Goal: Task Accomplishment & Management: Manage account settings

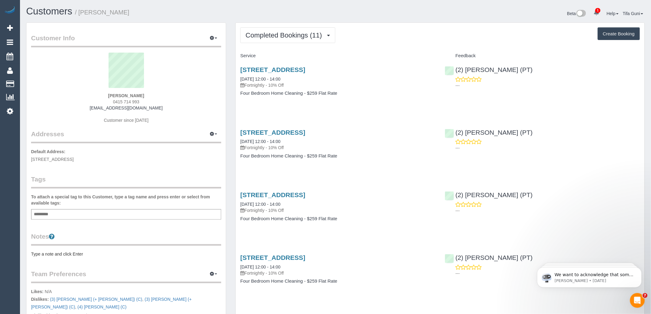
drag, startPoint x: 147, startPoint y: 96, endPoint x: 103, endPoint y: 93, distance: 44.3
click at [103, 93] on div "Jodie Foster 0415 714 993 bnjempire@gmail.com Customer since 2024" at bounding box center [126, 91] width 190 height 77
drag, startPoint x: 116, startPoint y: 110, endPoint x: 104, endPoint y: 110, distance: 12.6
click at [93, 109] on div "Jodie Foster 0415 714 993 bnjempire@gmail.com Customer since 2024" at bounding box center [126, 91] width 190 height 77
copy link "[EMAIL_ADDRESS][DOMAIN_NAME]"
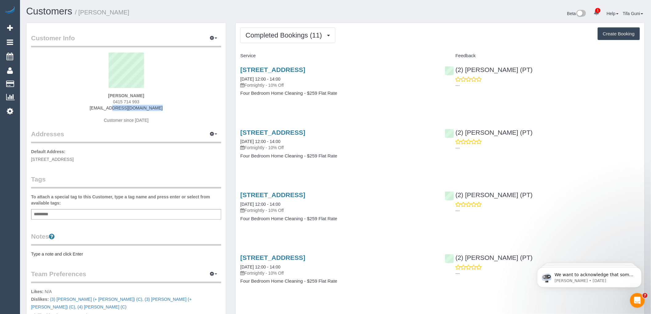
click at [618, 33] on button "Create Booking" at bounding box center [618, 33] width 42 height 13
select select "VIC"
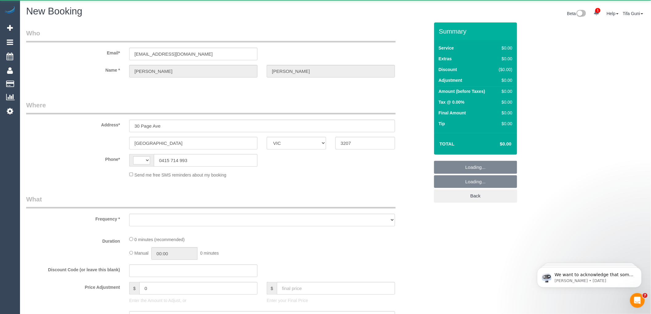
select select "object:1137"
select select "string:AU"
select select "string:stripe-pm_1R1Ece2GScqysDRVKfR6lVBc"
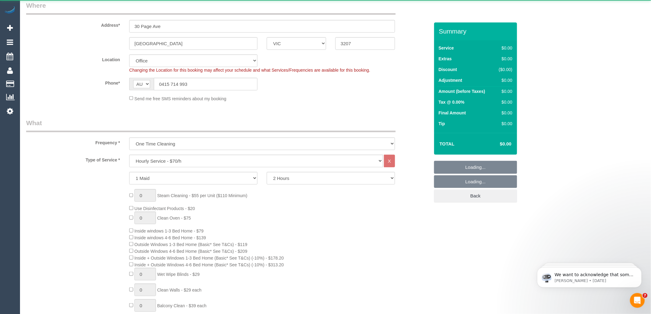
select select "object:1713"
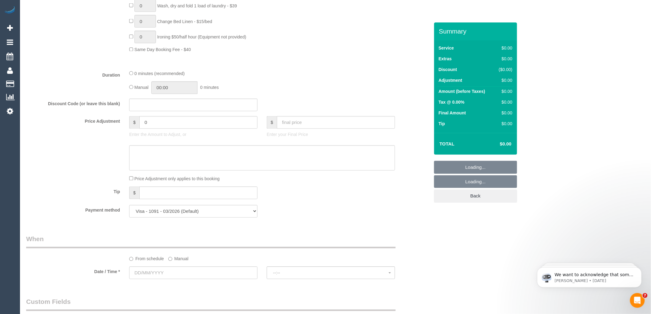
select select "54"
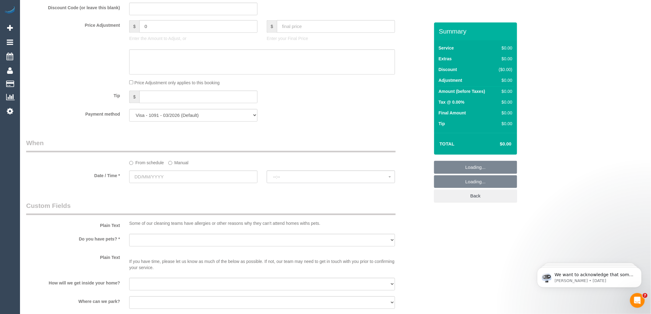
select select "object:2994"
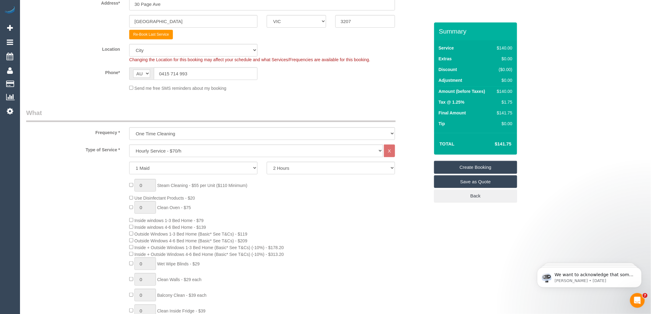
scroll to position [137, 0]
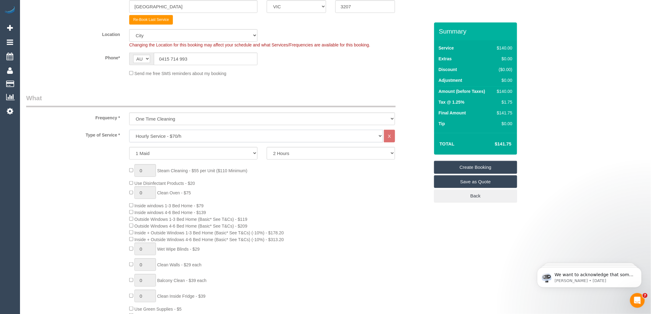
click at [188, 139] on select "Hourly Service - $70/h Hourly Service - $65/h Hourly Service - $60/h Hourly Ser…" at bounding box center [256, 136] width 254 height 13
select select "213"
click at [129, 130] on select "Hourly Service - $70/h Hourly Service - $65/h Hourly Service - $60/h Hourly Ser…" at bounding box center [256, 136] width 254 height 13
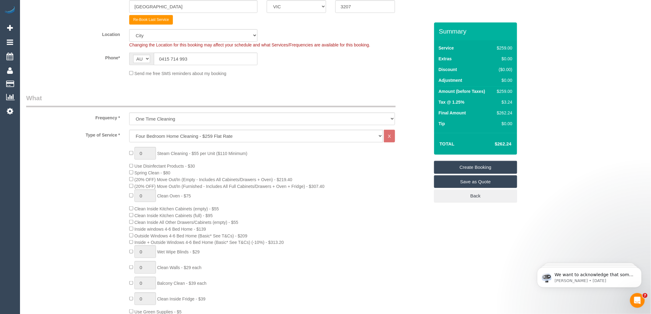
click at [346, 199] on div "0 Steam Cleaning - $55 per Unit ($110 Minimum) Use Disinfectant Products - $30 …" at bounding box center [279, 261] width 309 height 229
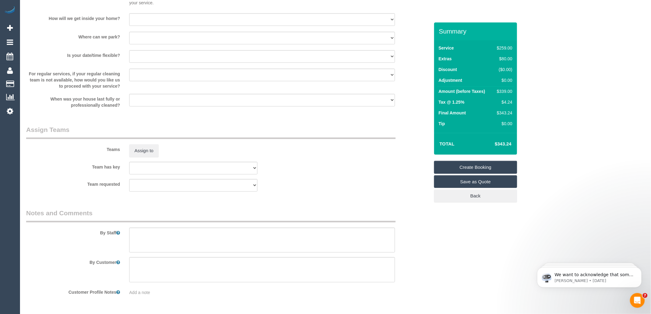
scroll to position [649, 0]
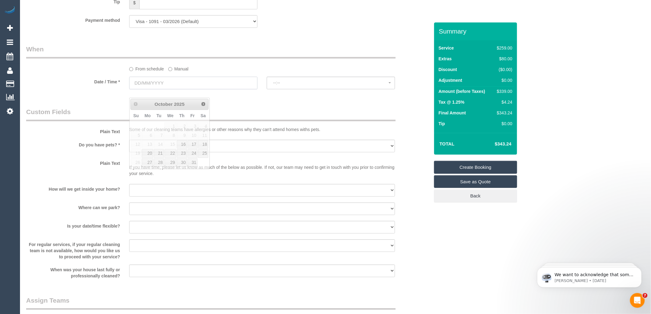
click at [165, 89] on input "text" at bounding box center [193, 83] width 128 height 13
click at [182, 143] on link "16" at bounding box center [182, 144] width 10 height 8
type input "16/10/2025"
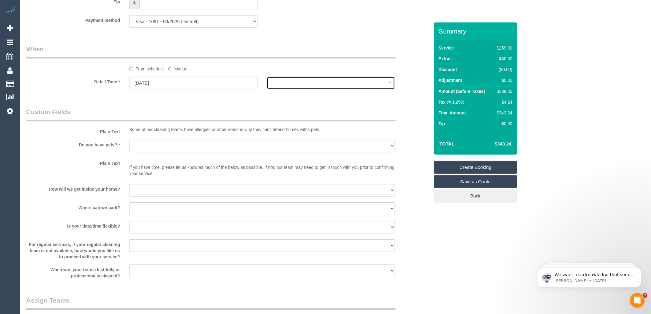
click at [278, 85] on span "--:--" at bounding box center [330, 82] width 115 height 5
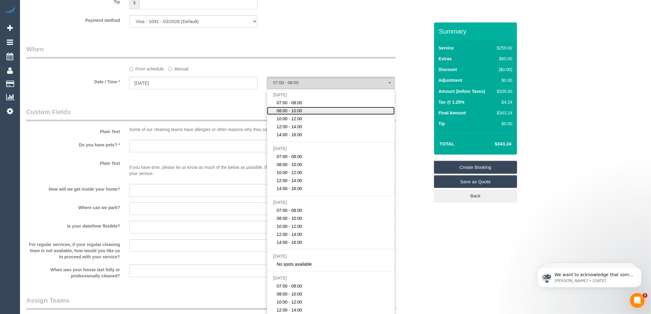
click at [285, 114] on span "08:00 - 10:00" at bounding box center [290, 111] width 26 height 6
select select "spot2"
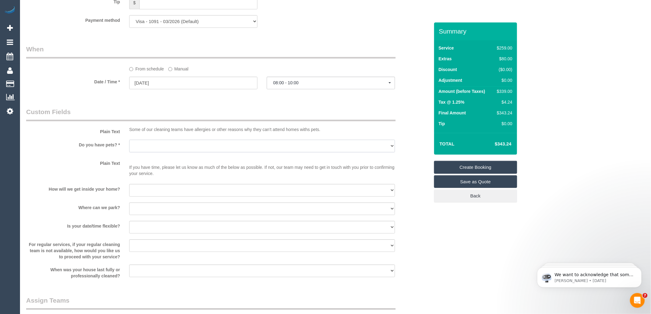
click at [170, 152] on select "Yes - Cats Yes - Dogs No pets Yes - Dogs and Cats Yes - Other" at bounding box center [262, 146] width 266 height 13
select select "number:27"
click at [129, 148] on select "Yes - Cats Yes - Dogs No pets Yes - Dogs and Cats Yes - Other" at bounding box center [262, 146] width 266 height 13
click at [147, 196] on select "I will be home Key will be left (please provide details below) Lock box/Access …" at bounding box center [262, 190] width 266 height 13
select select "number:14"
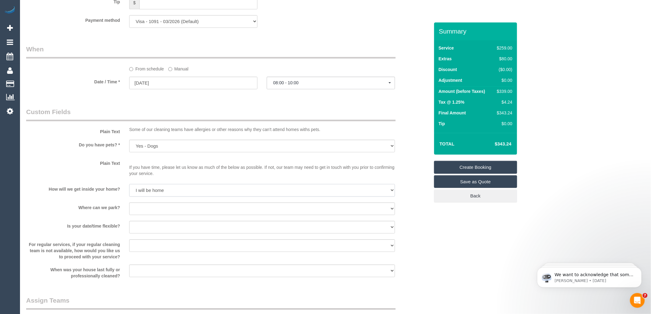
click at [129, 192] on select "I will be home Key will be left (please provide details below) Lock box/Access …" at bounding box center [262, 190] width 266 height 13
click at [149, 215] on select "I will provide parking on-site Free street parking Paid street parking (cost wi…" at bounding box center [262, 208] width 266 height 13
select select "number:19"
click at [129, 210] on select "I will provide parking on-site Free street parking Paid street parking (cost wi…" at bounding box center [262, 208] width 266 height 13
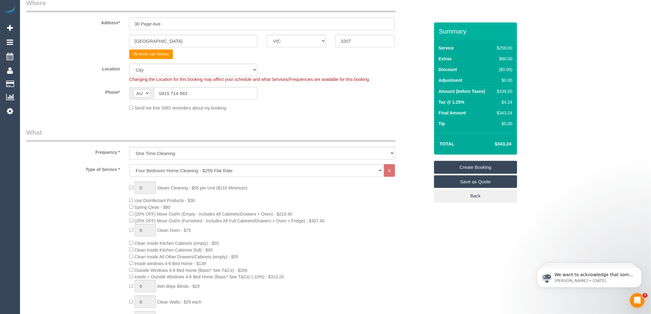
scroll to position [0, 0]
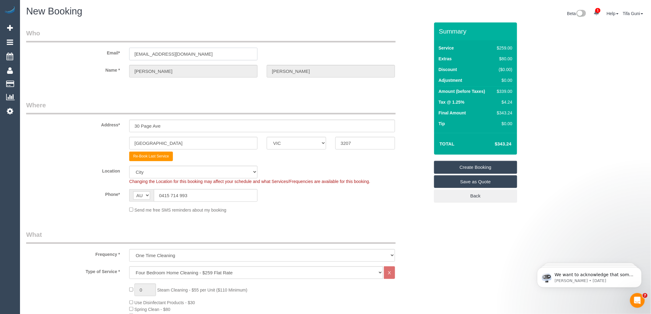
drag, startPoint x: 187, startPoint y: 53, endPoint x: 115, endPoint y: 50, distance: 72.3
click at [115, 50] on div "Email* bnjempire@gmail.com" at bounding box center [228, 45] width 412 height 32
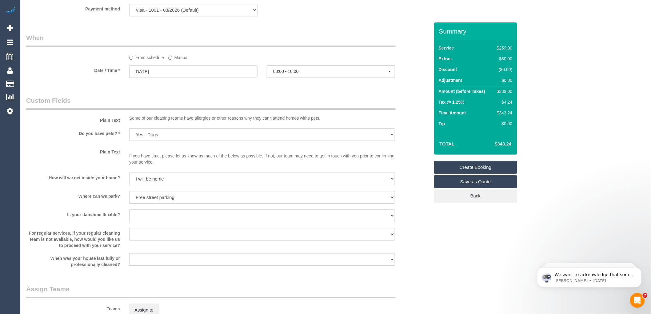
scroll to position [717, 0]
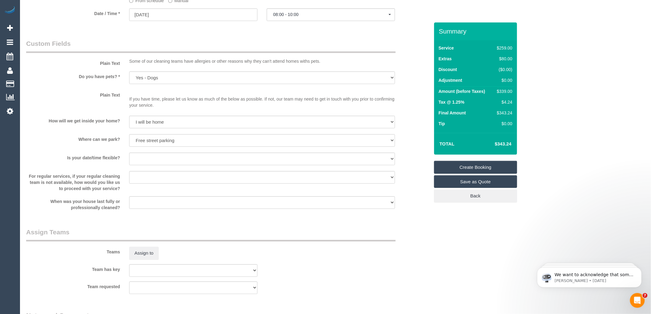
click at [474, 166] on link "Create Booking" at bounding box center [475, 167] width 83 height 13
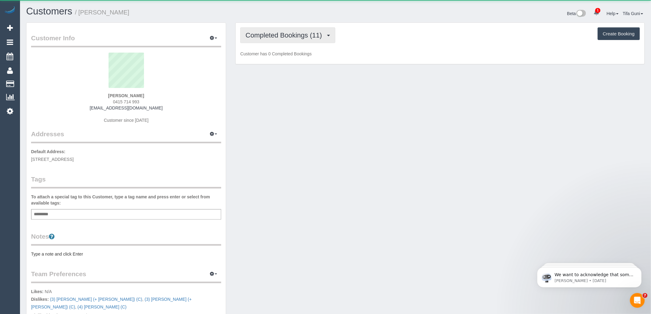
click at [278, 34] on span "Completed Bookings (11)" at bounding box center [284, 35] width 79 height 8
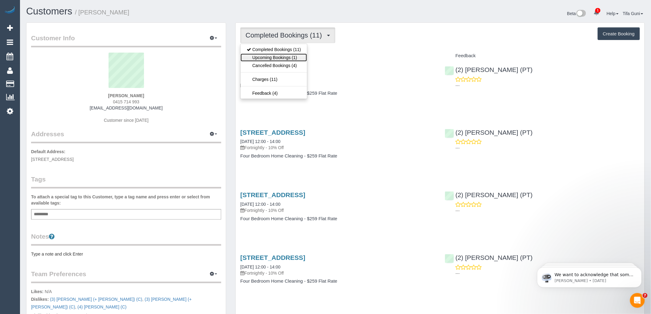
click at [284, 57] on link "Upcoming Bookings (1)" at bounding box center [273, 57] width 66 height 8
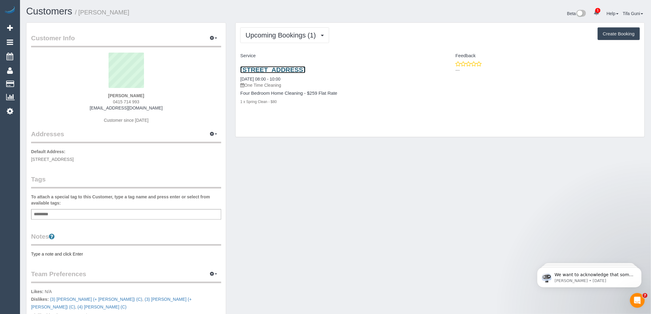
click at [287, 69] on link "30 Page Ave, Port Melbourne, VIC 3207" at bounding box center [272, 69] width 65 height 7
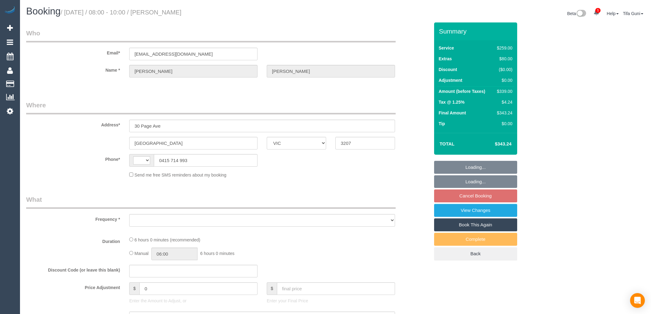
select select "VIC"
select select "string:AU"
select select "object:533"
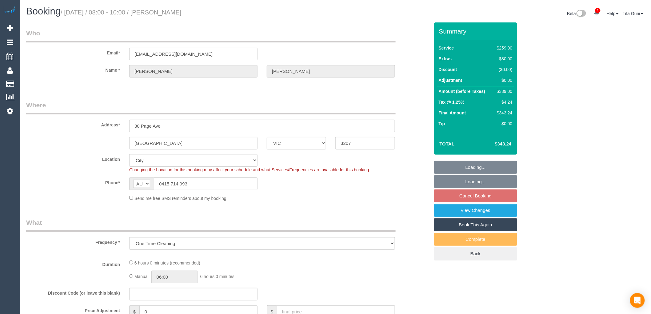
select select "string:stripe-pm_1R1Ece2GScqysDRVKfR6lVBc"
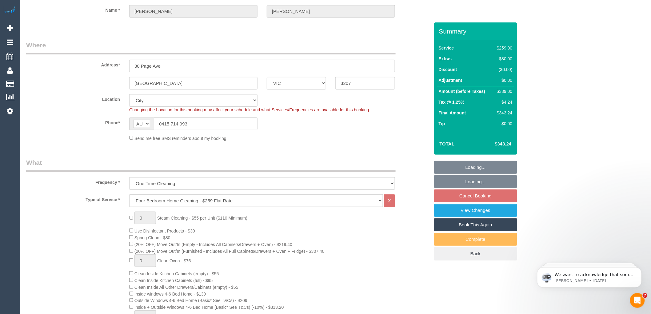
select select "object:640"
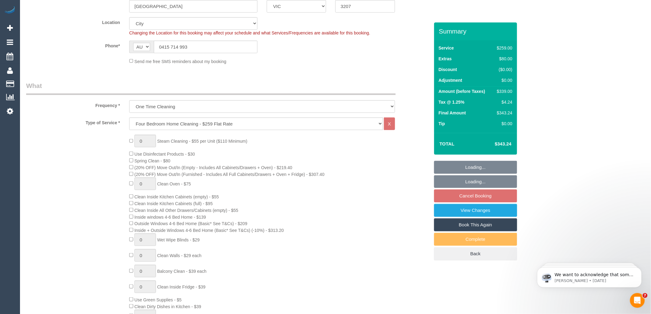
select select "spot2"
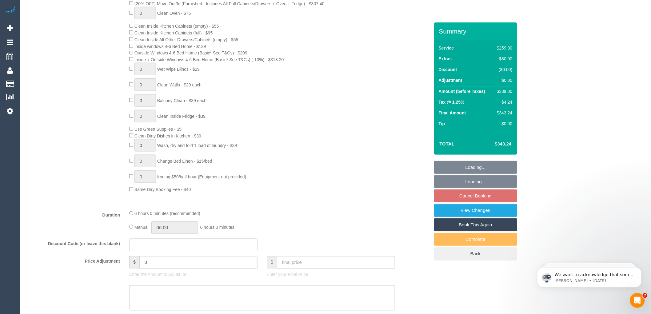
select select "number:27"
select select "number:14"
select select "number:19"
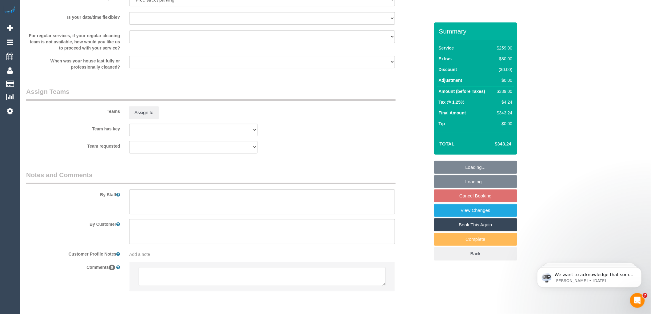
scroll to position [876, 0]
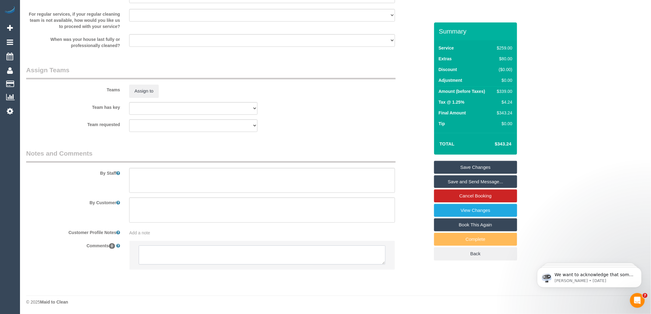
click at [163, 253] on textarea at bounding box center [262, 254] width 247 height 19
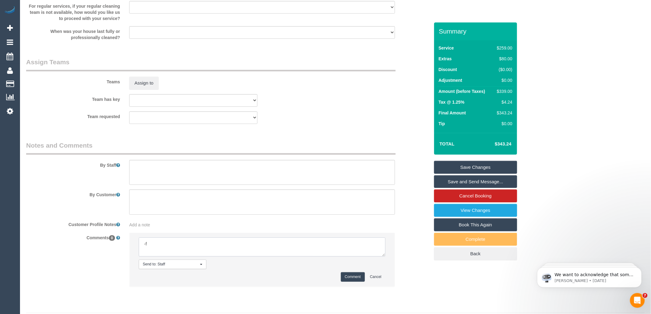
type textarea "-"
paste textarea "Flexibility dates: Flexibility times: Notes: knows we need to review Contact vi…"
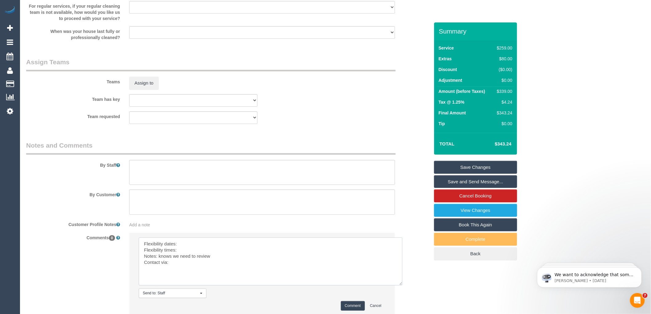
scroll to position [0, 0]
drag, startPoint x: 384, startPoint y: 263, endPoint x: 404, endPoint y: 297, distance: 40.0
click at [402, 285] on textarea at bounding box center [270, 261] width 263 height 48
click at [192, 249] on textarea at bounding box center [272, 263] width 266 height 53
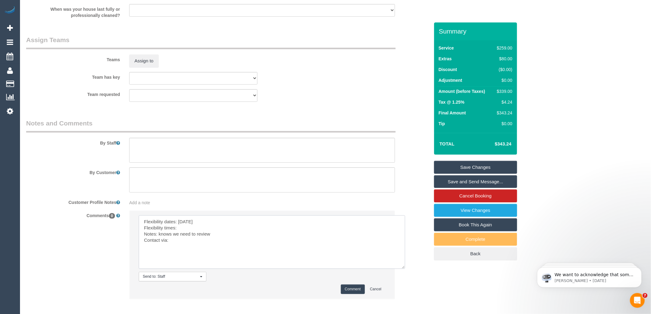
scroll to position [910, 0]
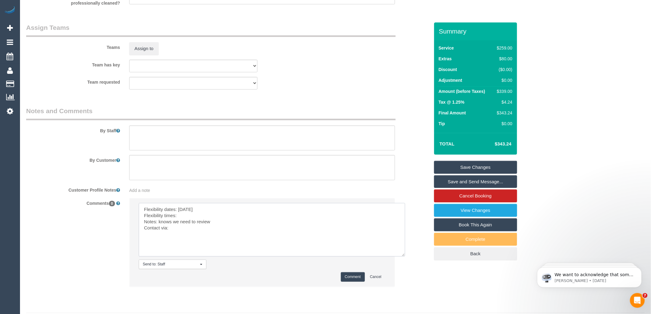
click at [193, 221] on textarea at bounding box center [272, 229] width 266 height 53
click at [180, 239] on textarea at bounding box center [272, 229] width 266 height 53
click at [183, 235] on textarea at bounding box center [272, 229] width 266 height 53
type textarea "Flexibility dates: Thursday Flexibility times: Flexible after 8 Notes: knows we…"
click at [355, 282] on button "Comment" at bounding box center [353, 277] width 24 height 10
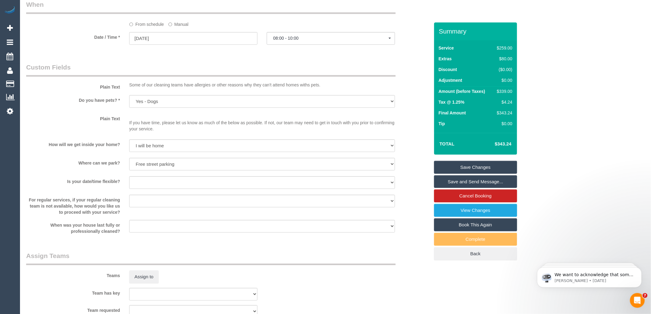
scroll to position [671, 0]
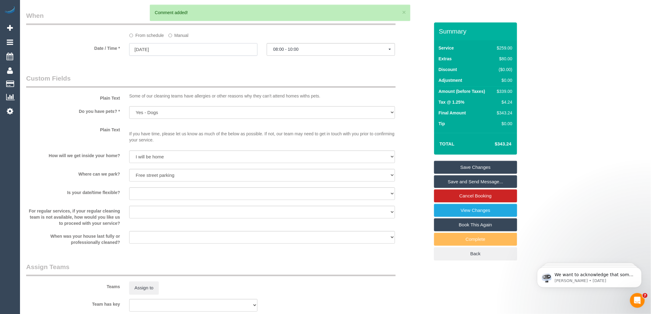
click at [147, 56] on input "16/10/2025" at bounding box center [193, 49] width 128 height 13
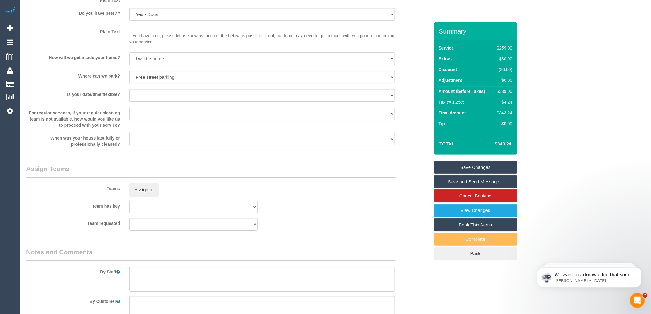
scroll to position [599, 0]
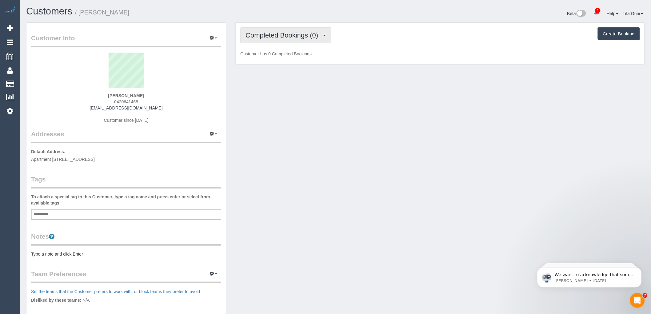
click at [299, 35] on span "Completed Bookings (0)" at bounding box center [283, 35] width 76 height 8
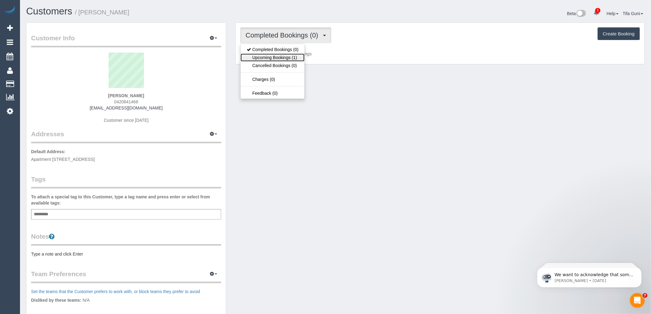
click at [293, 59] on link "Upcoming Bookings (1)" at bounding box center [272, 57] width 64 height 8
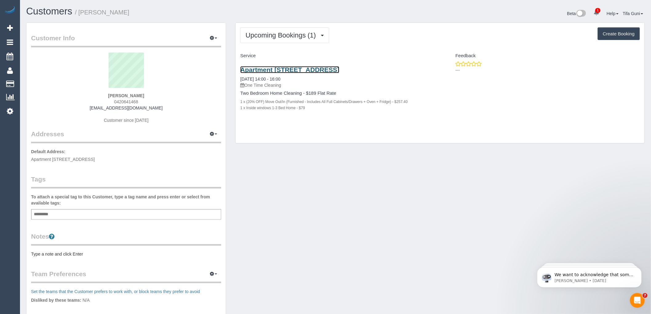
click at [331, 72] on link "Apartment 1518, 474 Flinders Street, Melbourne Cbd, VIC 3000" at bounding box center [289, 69] width 99 height 7
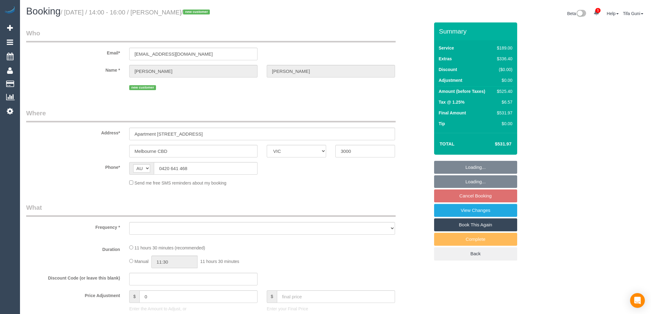
select select "VIC"
select select "string:stripe-pm_1SEoeE2GScqysDRVHFeXBlls"
select select "number:28"
select select "number:14"
select select "number:20"
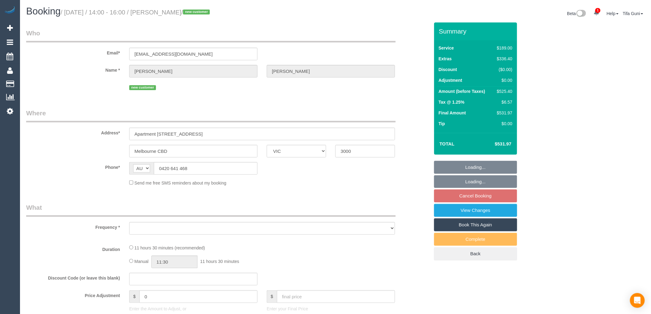
select select "number:24"
select select "number:26"
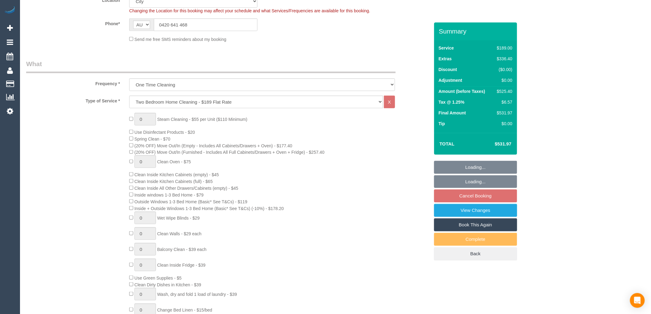
scroll to position [171, 0]
select select "object:795"
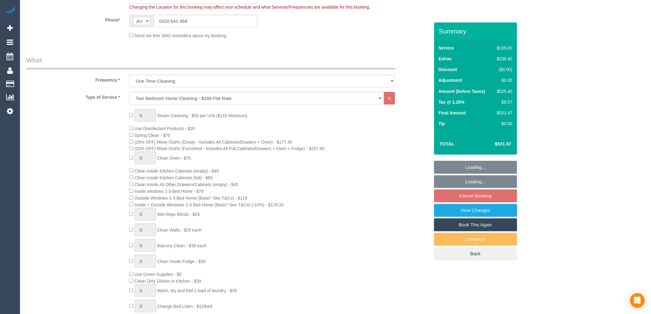
select select "spot5"
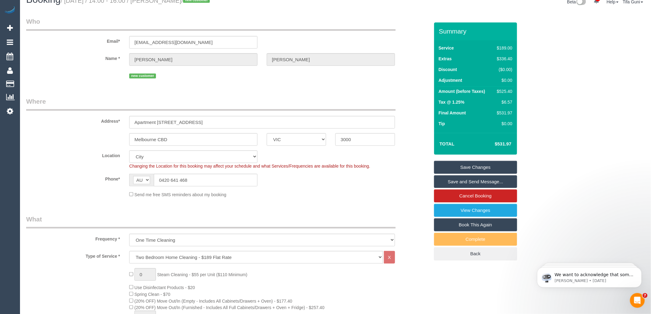
scroll to position [0, 0]
